Goal: Check status

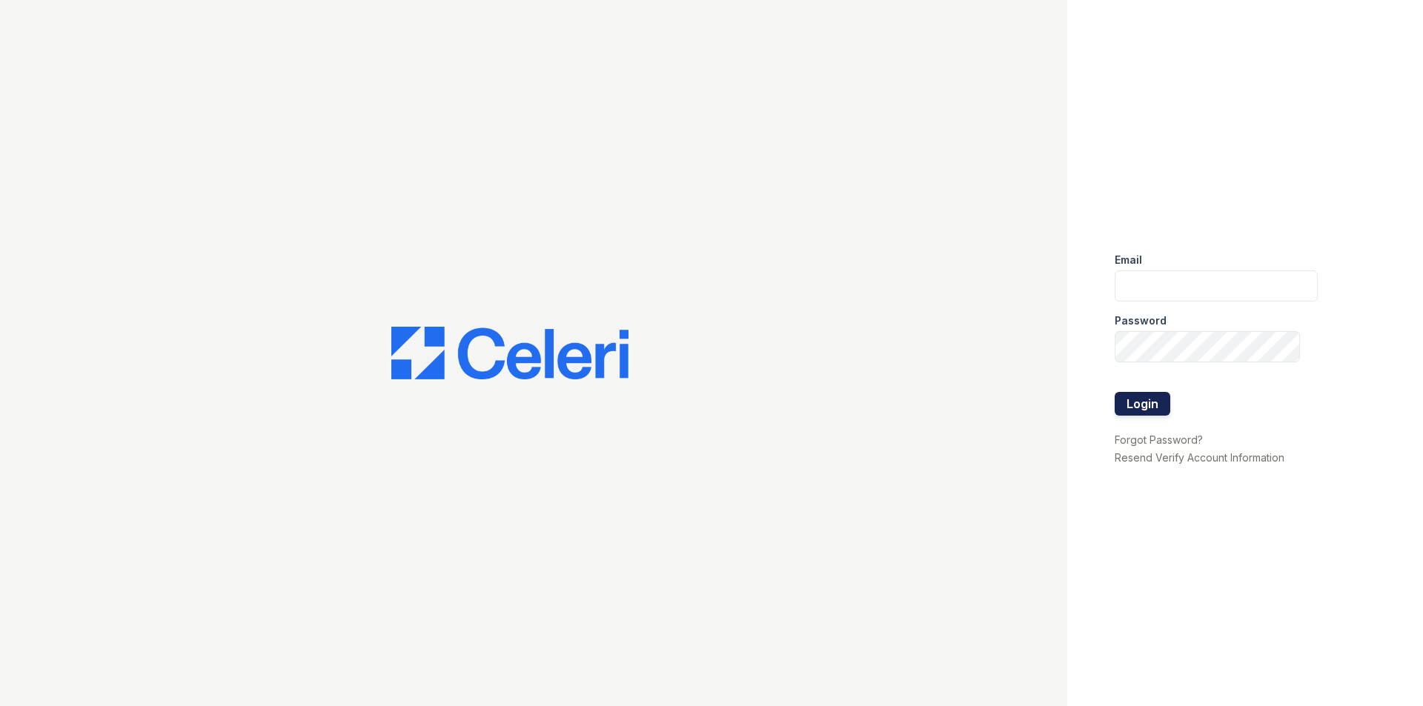
type input "[EMAIL_ADDRESS][PERSON_NAME][DOMAIN_NAME]"
click at [1157, 410] on button "Login" at bounding box center [1142, 404] width 56 height 24
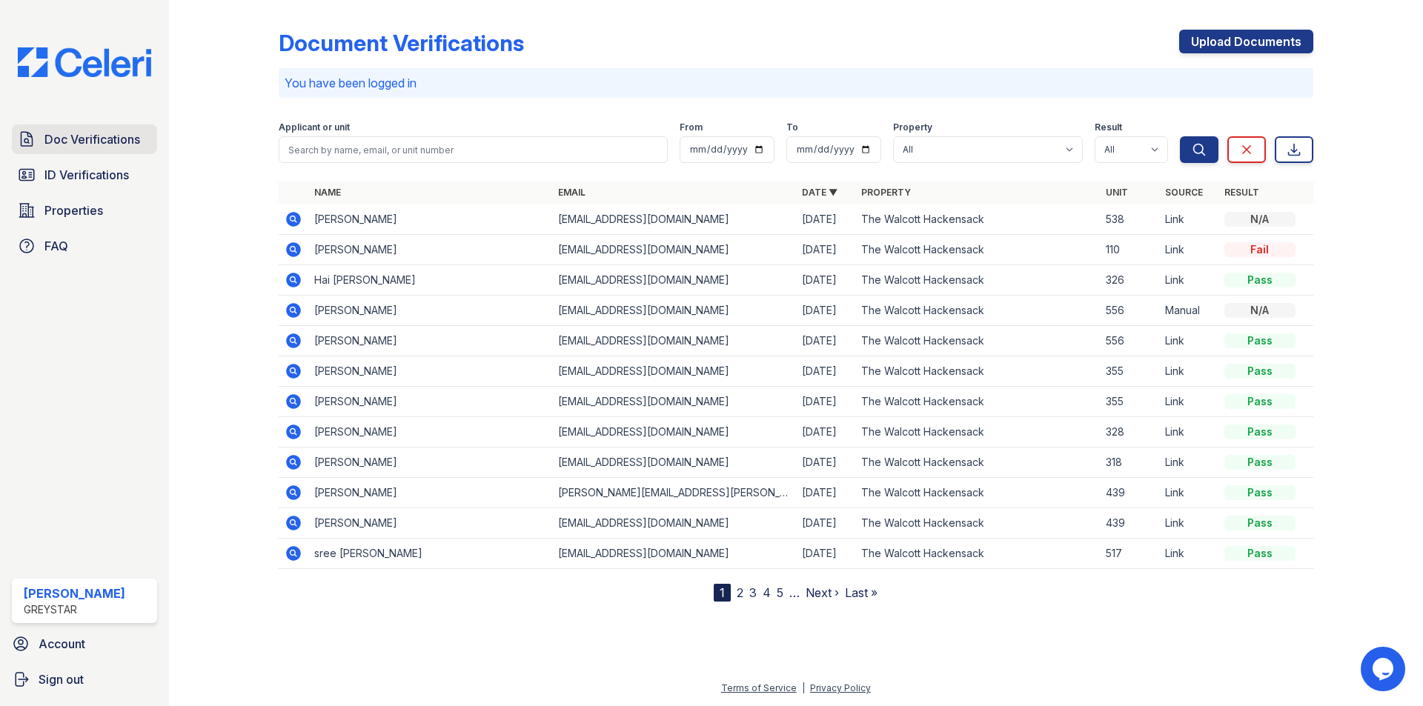
click at [127, 140] on span "Doc Verifications" at bounding box center [92, 139] width 96 height 18
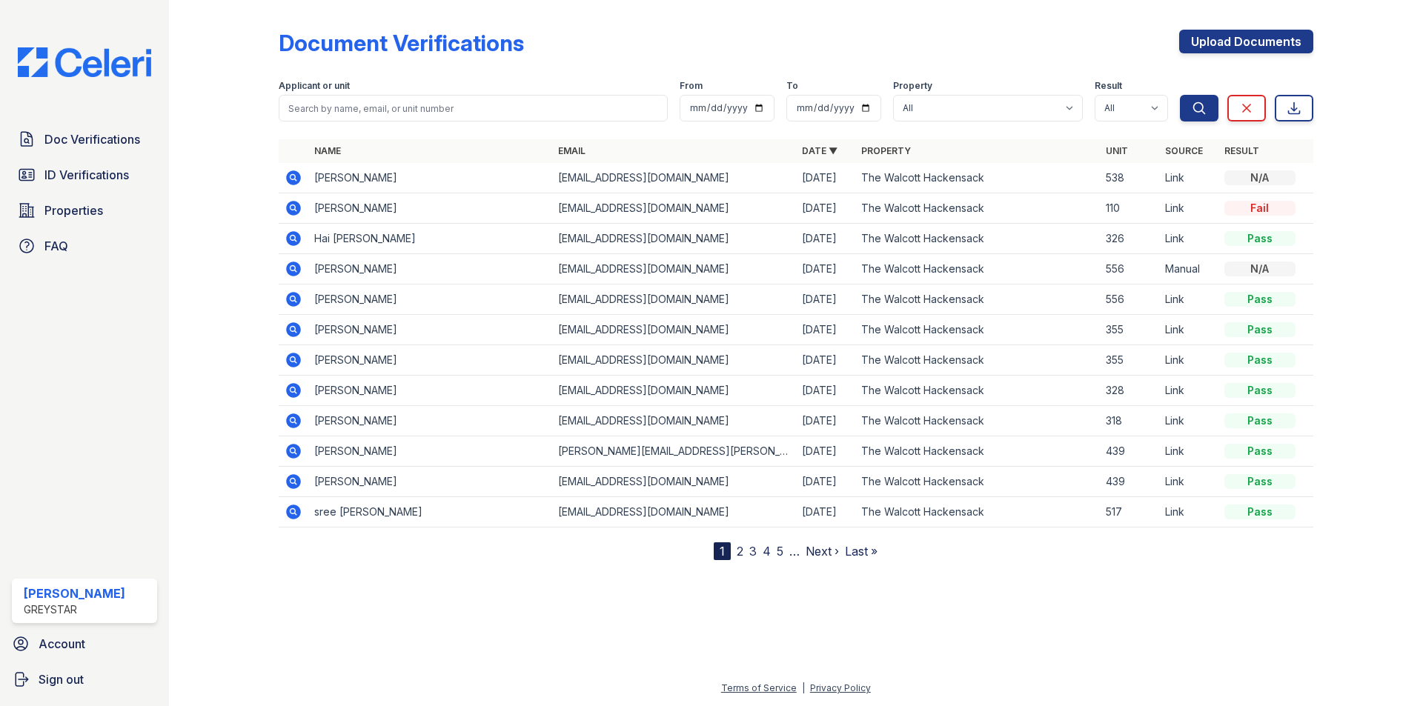
click at [345, 181] on td "[PERSON_NAME]" at bounding box center [430, 178] width 244 height 30
click at [303, 177] on td at bounding box center [294, 178] width 30 height 30
click at [296, 176] on icon at bounding box center [293, 177] width 15 height 15
